Goal: Find contact information: Find contact information

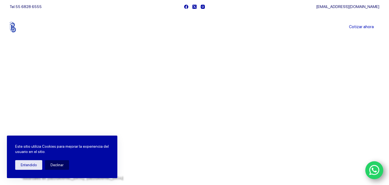
click at [192, 27] on link "Sucursales" at bounding box center [184, 27] width 34 height 0
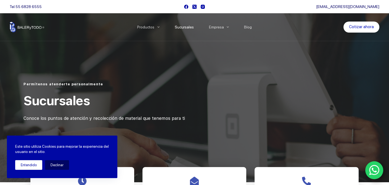
click at [34, 166] on button "Entendido" at bounding box center [28, 165] width 27 height 10
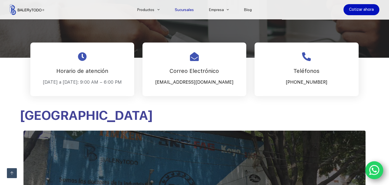
scroll to position [110, 0]
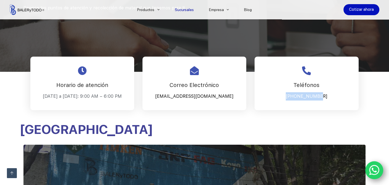
drag, startPoint x: 327, startPoint y: 96, endPoint x: 291, endPoint y: 94, distance: 36.3
click at [291, 94] on p "722 507 0198" at bounding box center [306, 96] width 90 height 8
copy p "722 507 0198"
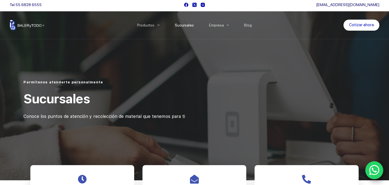
scroll to position [0, 0]
